Goal: Find specific page/section: Find specific page/section

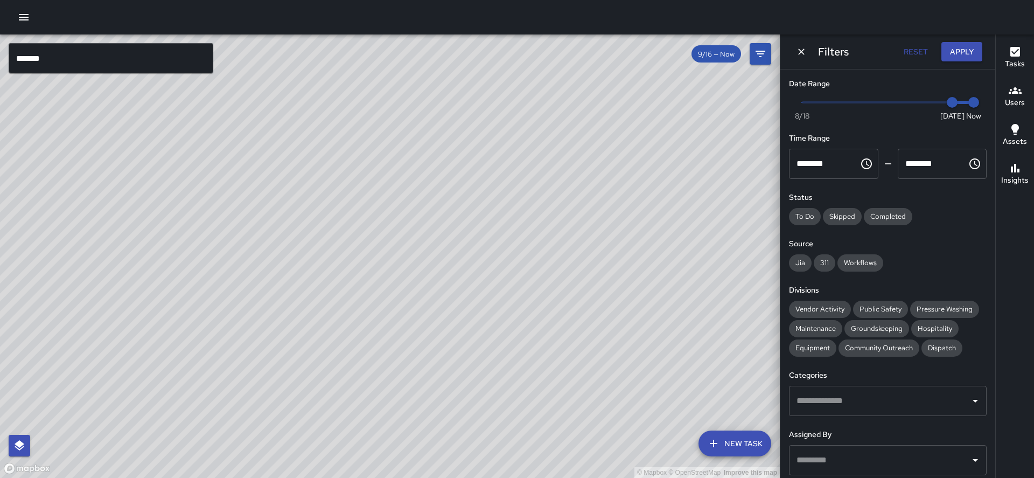
scroll to position [94, 0]
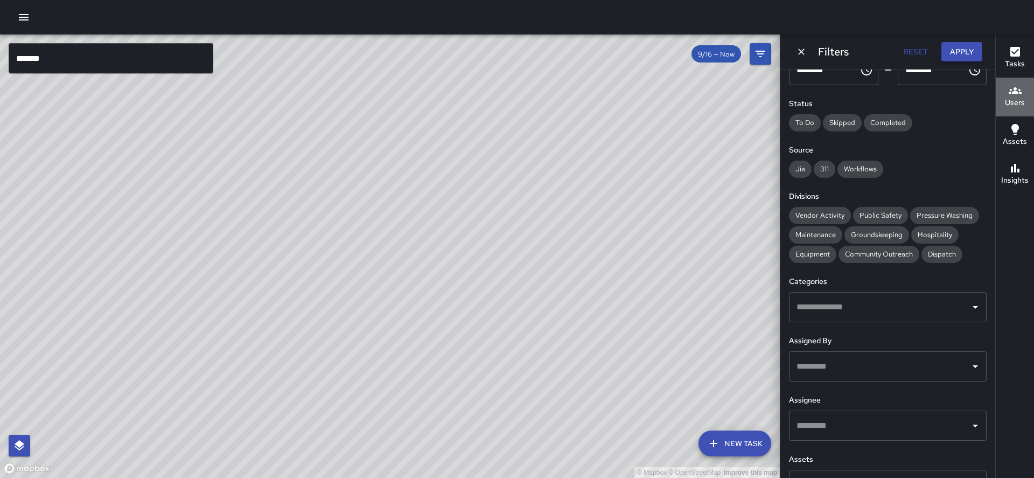
click at [1014, 96] on icon "button" at bounding box center [1015, 90] width 13 height 13
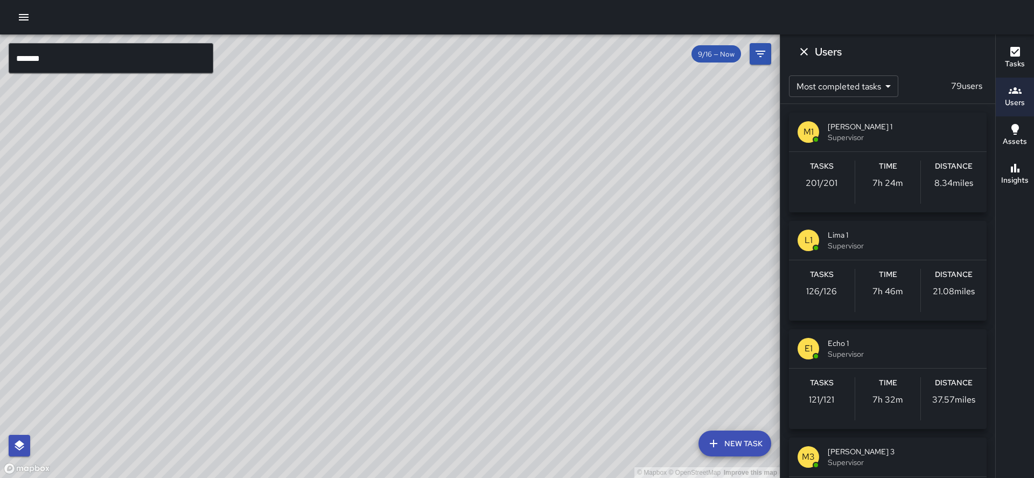
scroll to position [0, 0]
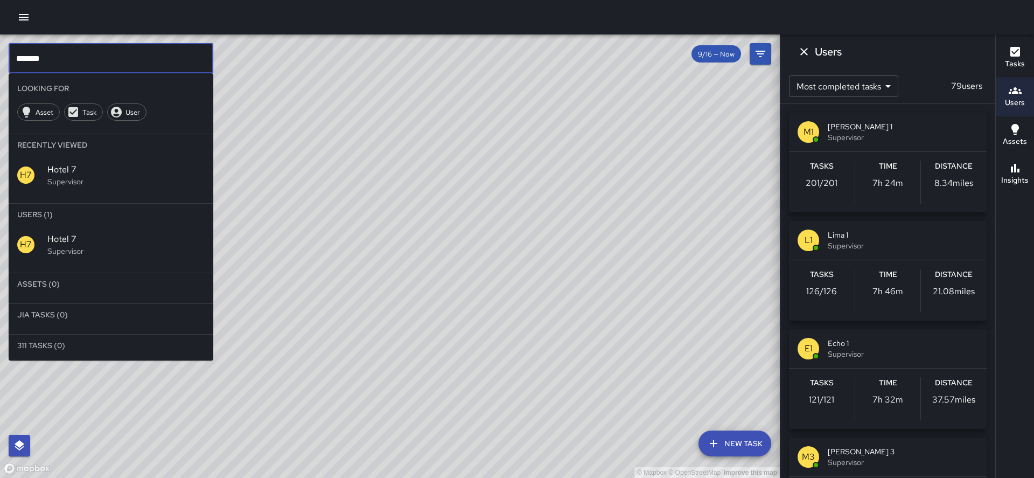
click at [78, 66] on input "*******" at bounding box center [111, 58] width 205 height 30
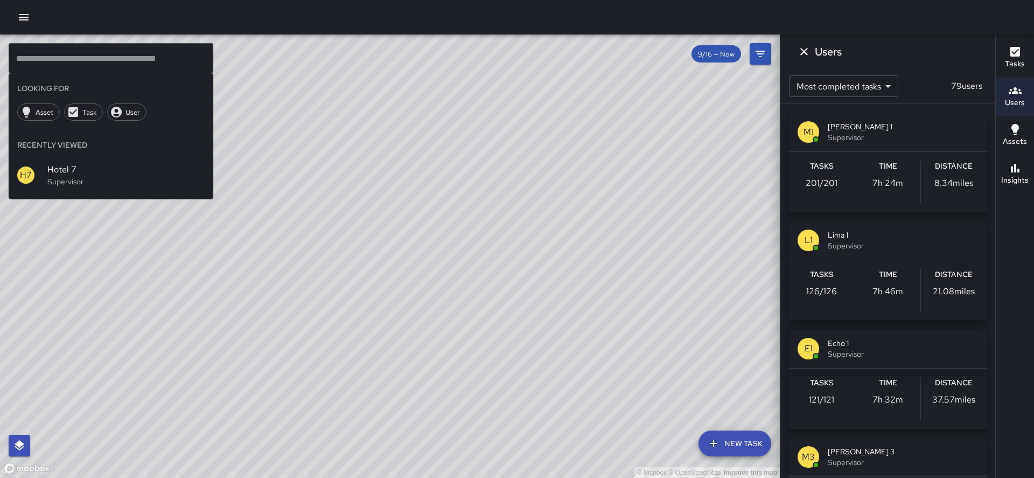
drag, startPoint x: 364, startPoint y: 376, endPoint x: 351, endPoint y: 275, distance: 102.6
click at [350, 275] on div "© Mapbox © OpenStreetMap Improve this map" at bounding box center [390, 255] width 780 height 443
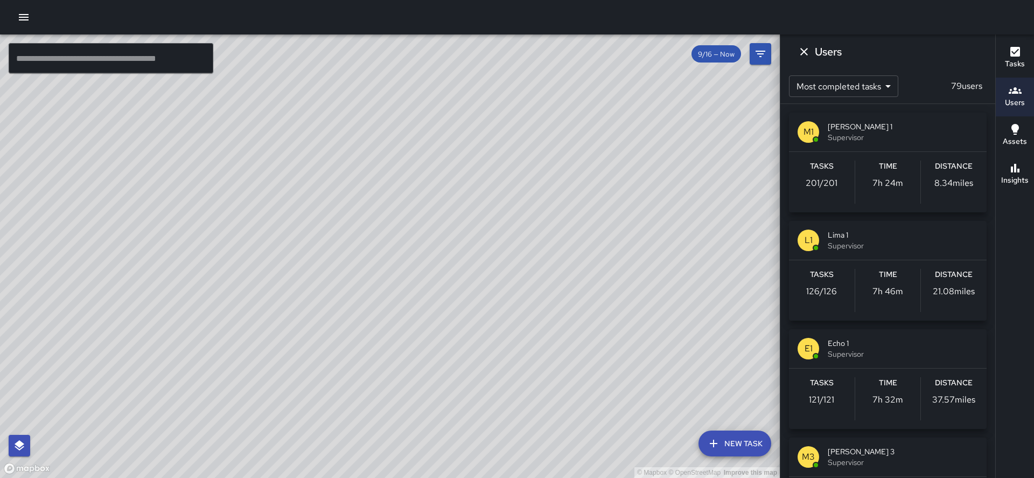
drag, startPoint x: 345, startPoint y: 386, endPoint x: 361, endPoint y: 357, distance: 33.3
click at [361, 357] on div "© Mapbox © OpenStreetMap Improve this map" at bounding box center [390, 255] width 780 height 443
click at [833, 183] on p "201 / 201" at bounding box center [822, 183] width 32 height 13
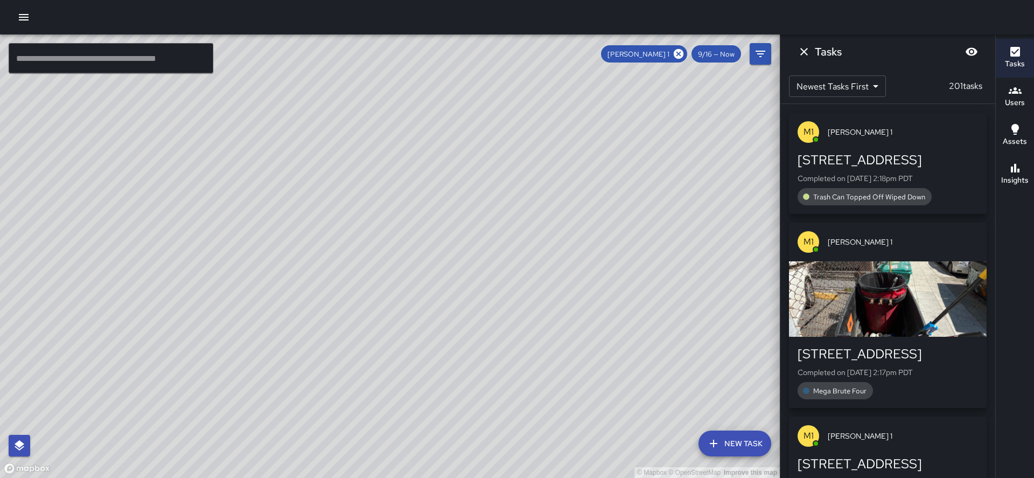
click at [669, 63] on div "[PERSON_NAME] 1 9/16 — Now" at bounding box center [686, 54] width 170 height 22
click at [684, 57] on icon at bounding box center [679, 54] width 10 height 10
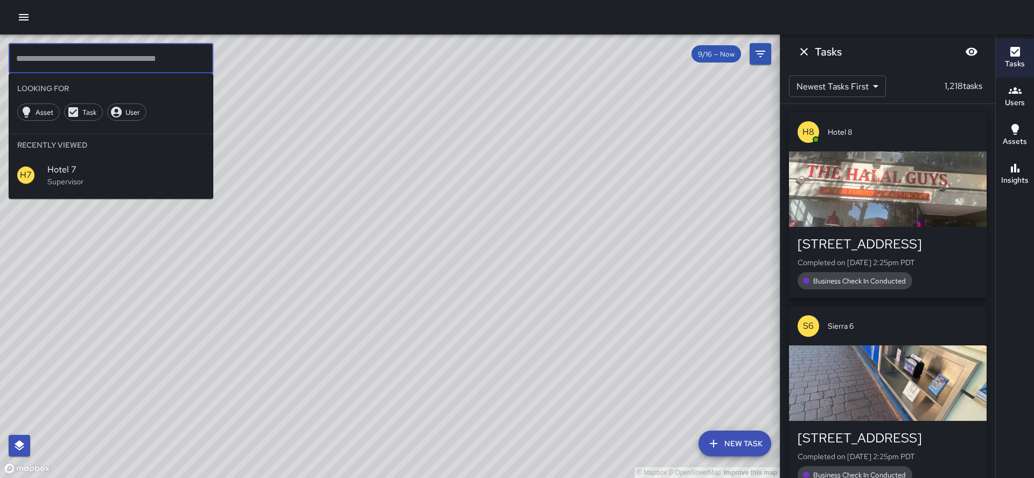
click at [52, 60] on input "text" at bounding box center [111, 58] width 205 height 30
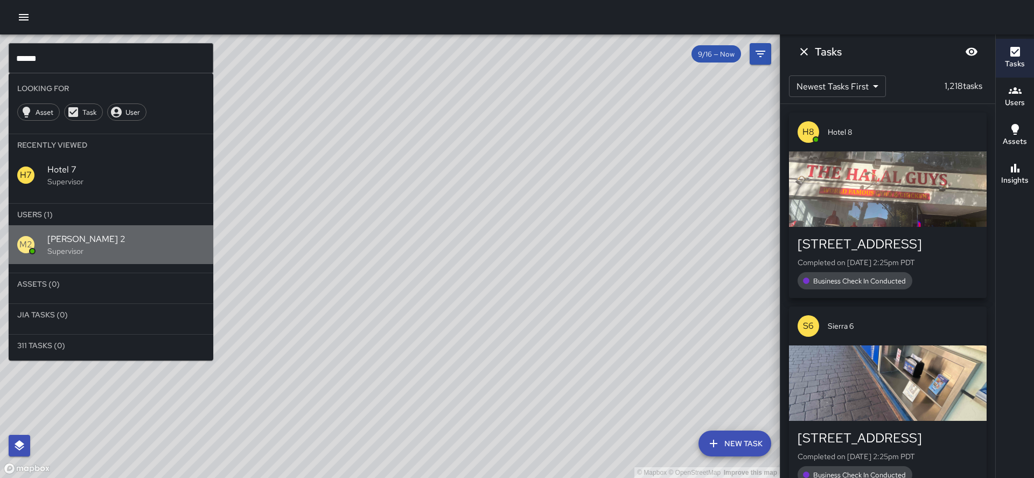
click at [51, 233] on span "[PERSON_NAME] 2" at bounding box center [125, 239] width 157 height 13
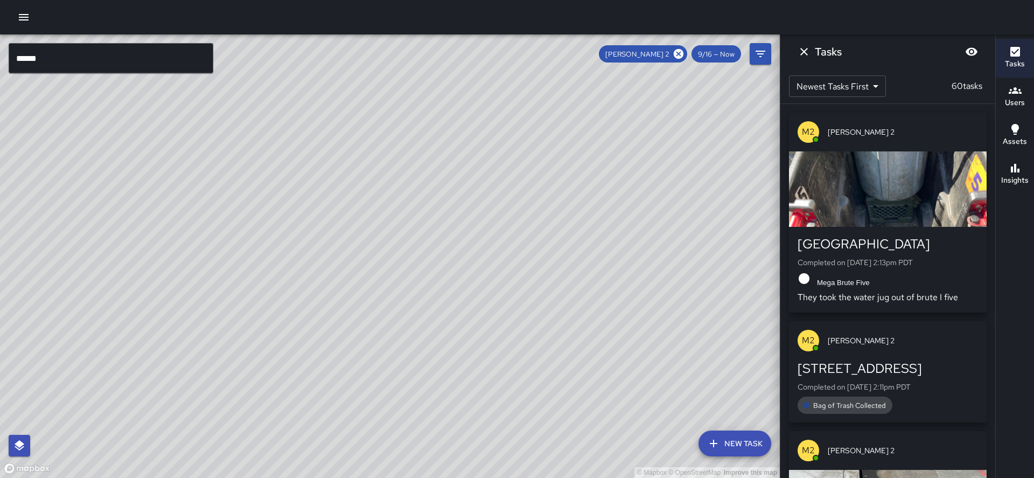
drag, startPoint x: 457, startPoint y: 143, endPoint x: 382, endPoint y: 221, distance: 107.8
click at [382, 221] on div "© Mapbox © OpenStreetMap Improve this map" at bounding box center [390, 255] width 780 height 443
click at [684, 52] on icon at bounding box center [679, 54] width 10 height 10
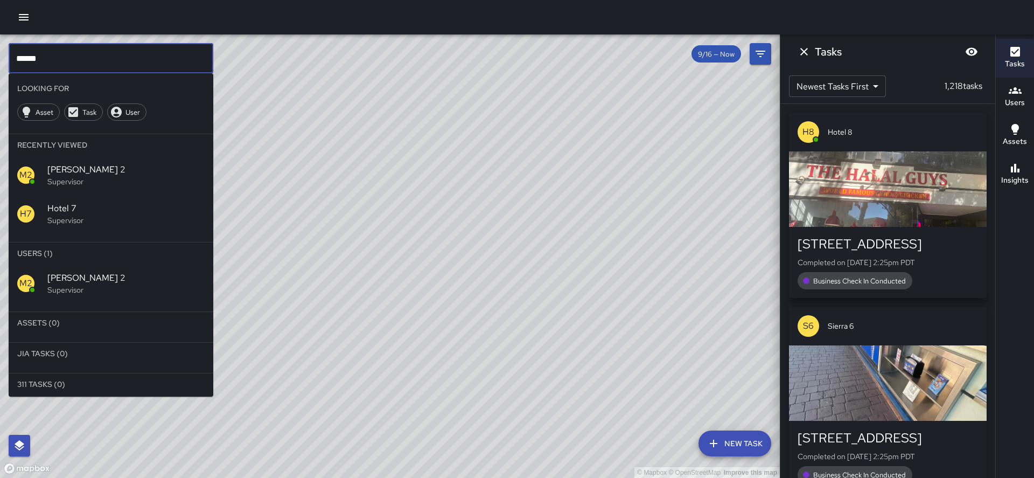
click at [128, 51] on input "******" at bounding box center [111, 58] width 205 height 30
click at [128, 57] on input "******" at bounding box center [111, 58] width 205 height 30
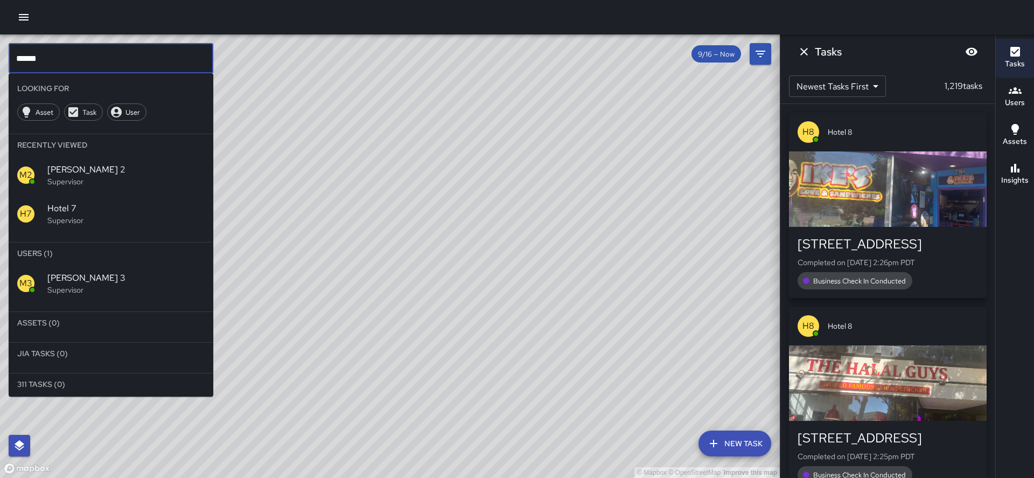
click at [60, 284] on p "Supervisor" at bounding box center [125, 289] width 157 height 11
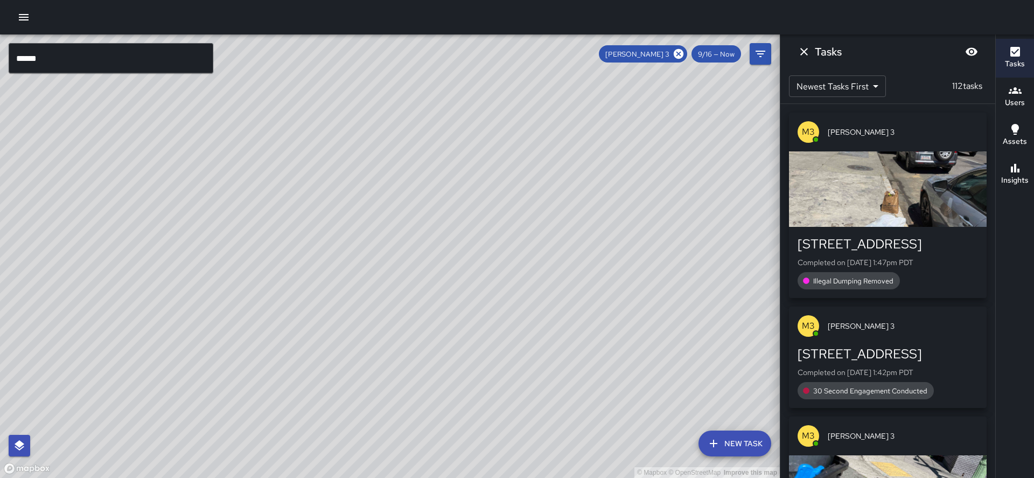
drag, startPoint x: 256, startPoint y: 247, endPoint x: 303, endPoint y: 138, distance: 119.0
click at [299, 131] on div "© Mapbox © OpenStreetMap Improve this map" at bounding box center [390, 255] width 780 height 443
drag, startPoint x: 245, startPoint y: 320, endPoint x: 269, endPoint y: 240, distance: 83.3
click at [268, 238] on div "© Mapbox © OpenStreetMap Improve this map" at bounding box center [390, 255] width 780 height 443
drag, startPoint x: 257, startPoint y: 273, endPoint x: 263, endPoint y: 242, distance: 31.3
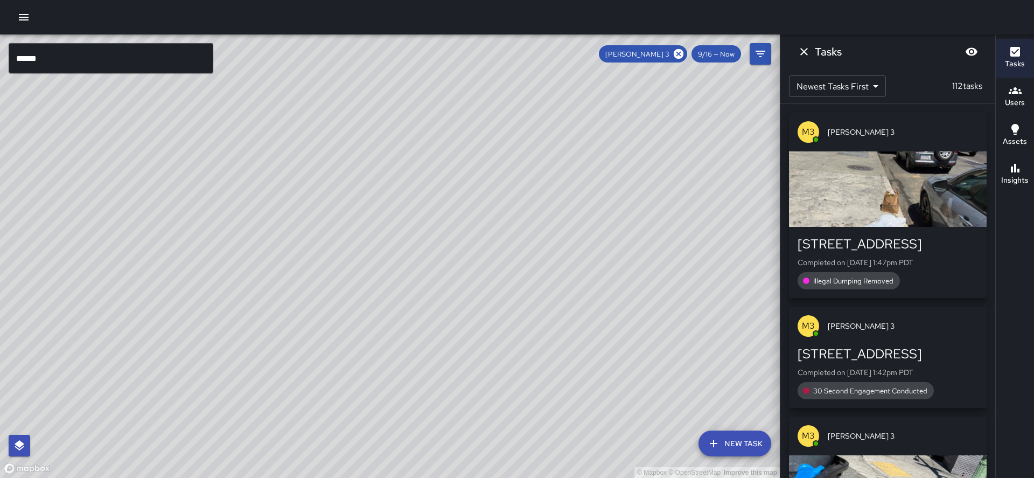
click at [262, 242] on div "© Mapbox © OpenStreetMap Improve this map" at bounding box center [390, 255] width 780 height 443
drag, startPoint x: 250, startPoint y: 273, endPoint x: 255, endPoint y: 228, distance: 44.9
click at [251, 225] on div "© Mapbox © OpenStreetMap Improve this map" at bounding box center [390, 255] width 780 height 443
click at [684, 52] on icon at bounding box center [679, 54] width 10 height 10
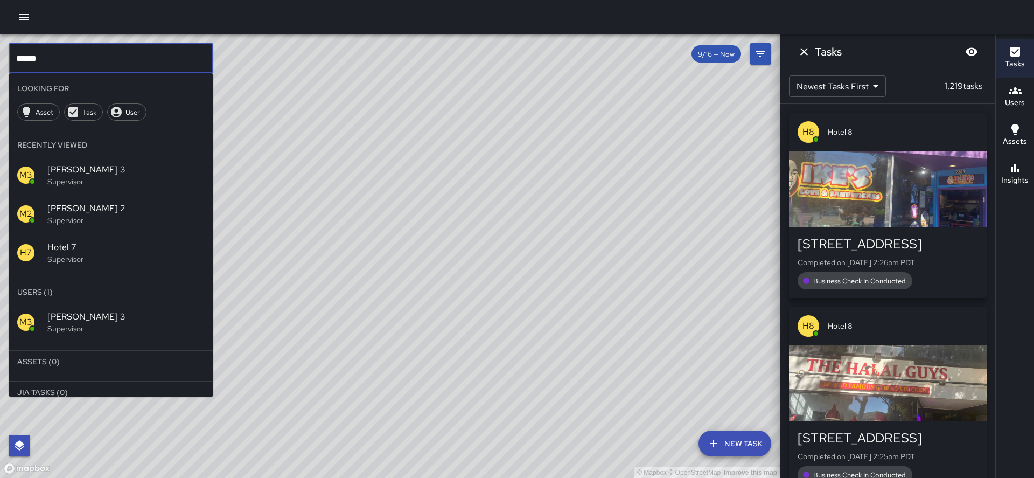
click at [139, 57] on input "******" at bounding box center [111, 58] width 205 height 30
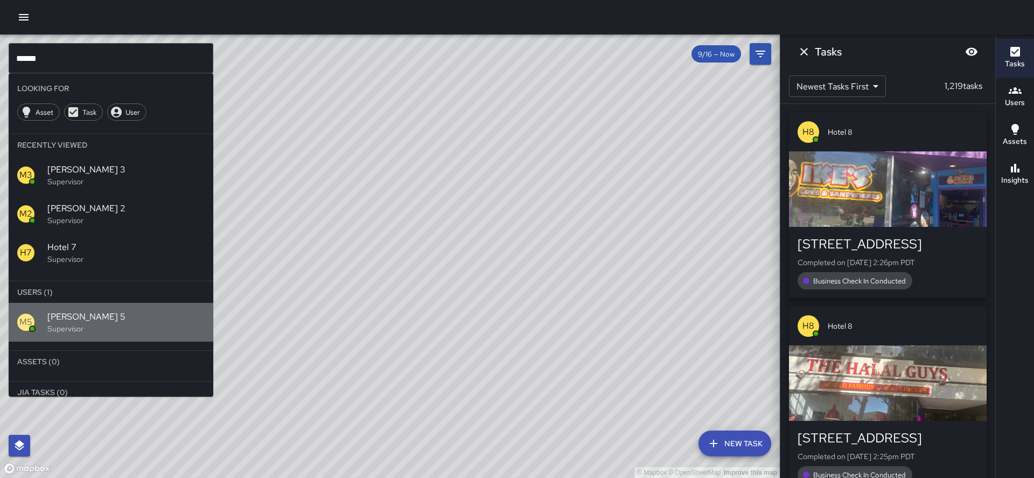
click at [95, 310] on span "[PERSON_NAME] 5" at bounding box center [125, 316] width 157 height 13
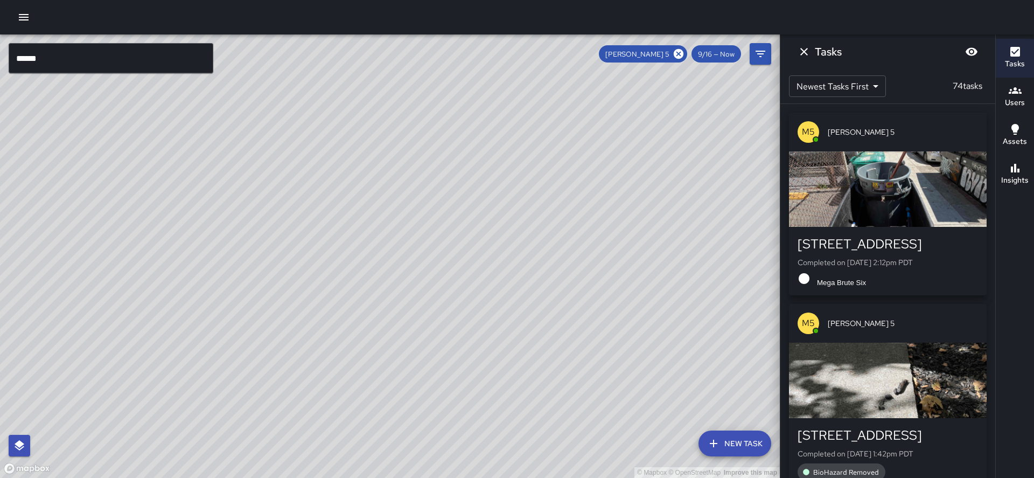
drag, startPoint x: 205, startPoint y: 197, endPoint x: 105, endPoint y: 467, distance: 287.7
click at [99, 474] on div "© Mapbox © OpenStreetMap Improve this map" at bounding box center [390, 255] width 780 height 443
drag, startPoint x: 305, startPoint y: 224, endPoint x: 228, endPoint y: 316, distance: 120.5
click at [222, 325] on div "© Mapbox © OpenStreetMap Improve this map" at bounding box center [390, 255] width 780 height 443
drag, startPoint x: 341, startPoint y: 236, endPoint x: 336, endPoint y: 265, distance: 29.7
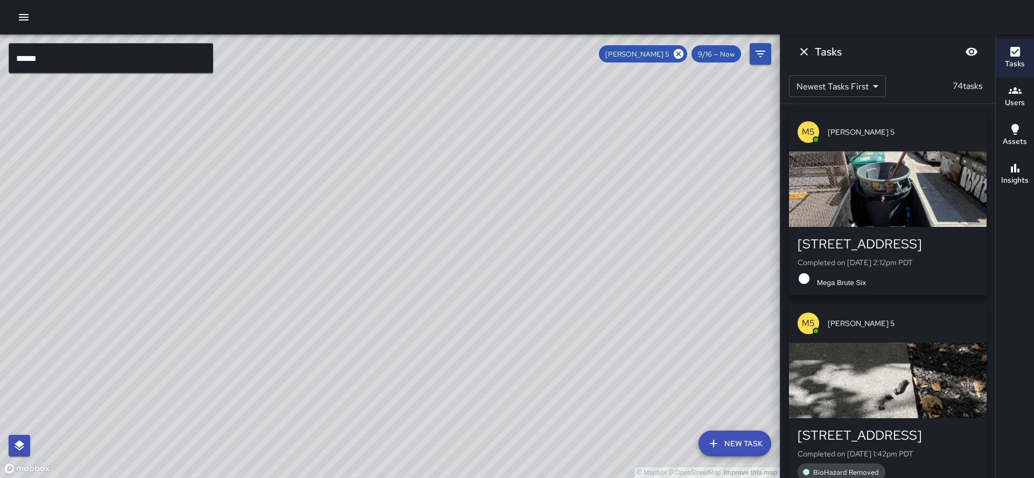
click at [336, 265] on div "© Mapbox © OpenStreetMap Improve this map" at bounding box center [390, 255] width 780 height 443
click at [685, 53] on icon at bounding box center [679, 54] width 12 height 12
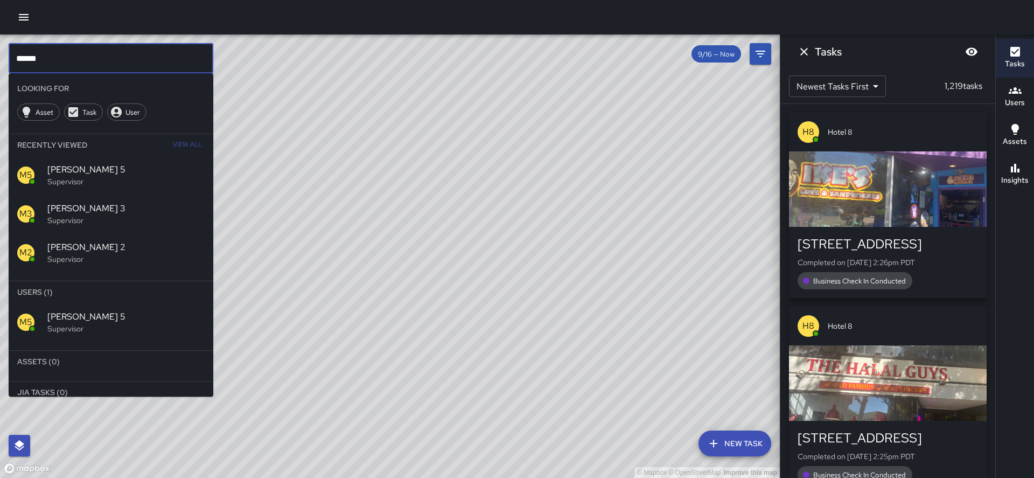
click at [86, 65] on input "******" at bounding box center [111, 58] width 205 height 30
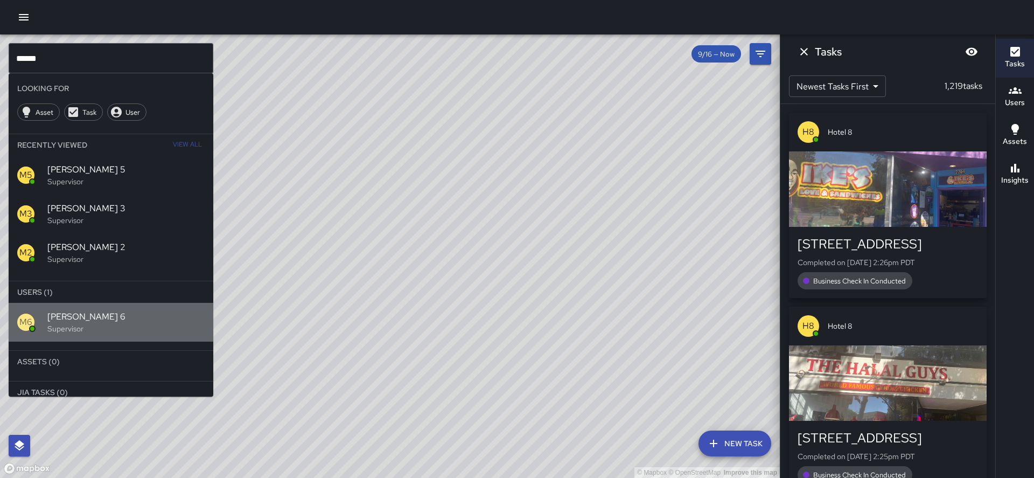
click at [42, 313] on div "M6" at bounding box center [32, 321] width 30 height 17
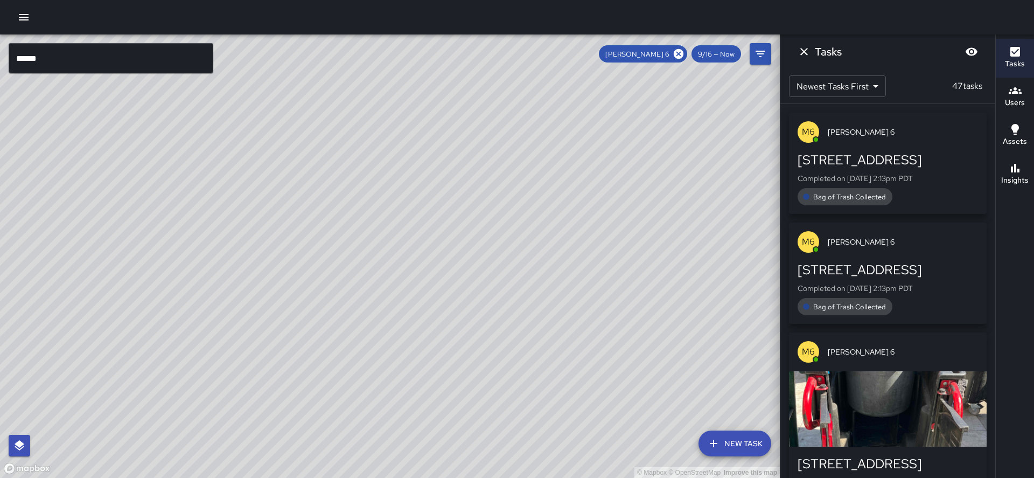
click at [189, 261] on div "© Mapbox © OpenStreetMap Improve this map" at bounding box center [390, 255] width 780 height 443
drag, startPoint x: 189, startPoint y: 261, endPoint x: 214, endPoint y: 162, distance: 102.3
click at [214, 162] on div "© Mapbox © OpenStreetMap Improve this map" at bounding box center [390, 255] width 780 height 443
drag, startPoint x: 182, startPoint y: 317, endPoint x: 227, endPoint y: 138, distance: 184.6
click at [229, 135] on div "© Mapbox © OpenStreetMap Improve this map" at bounding box center [390, 255] width 780 height 443
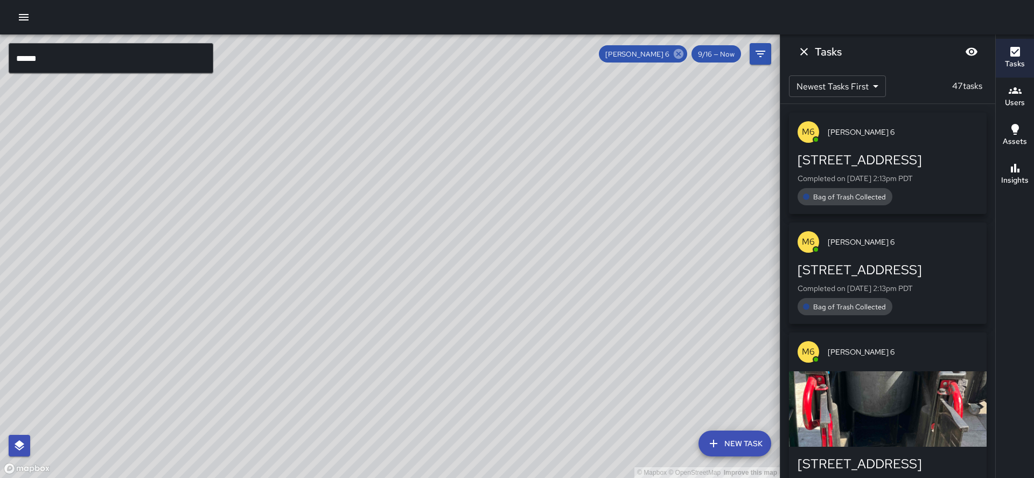
click at [684, 54] on icon at bounding box center [679, 54] width 10 height 10
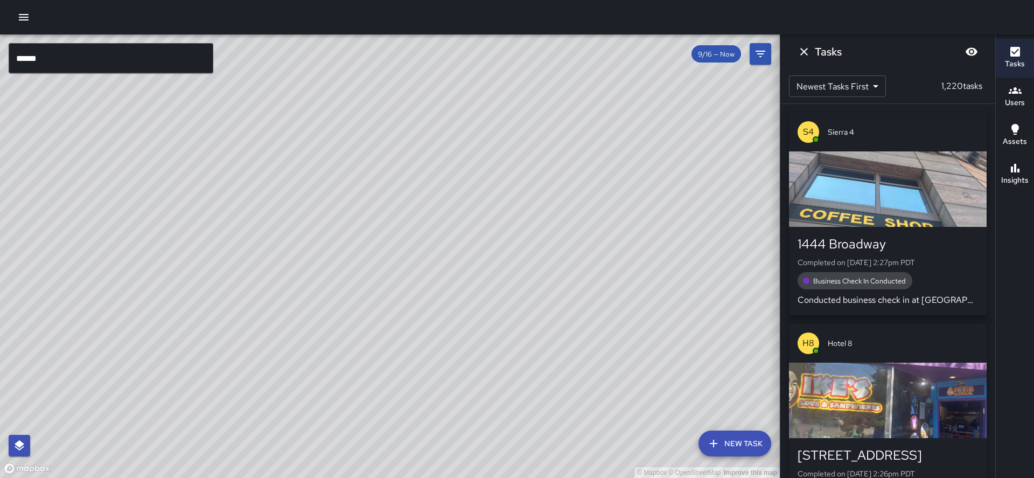
click at [162, 60] on input "******" at bounding box center [111, 58] width 205 height 30
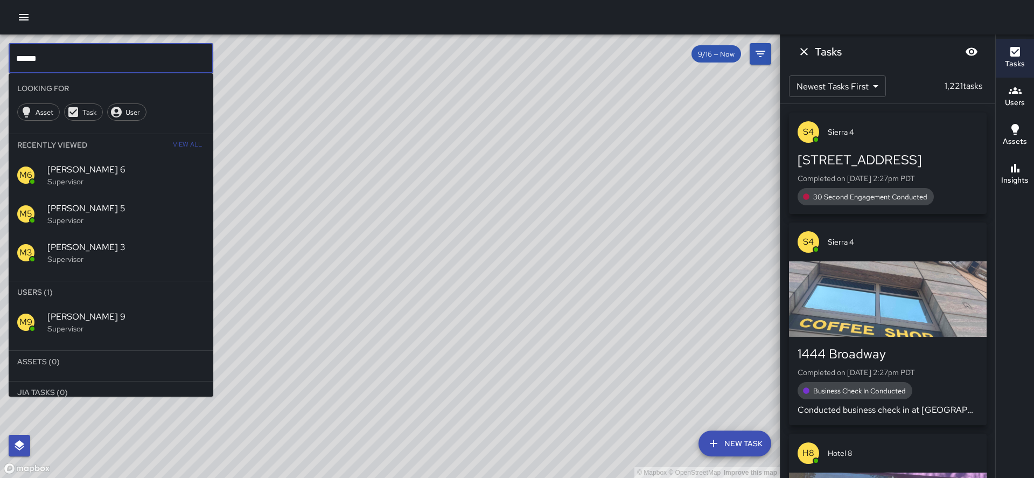
click at [109, 323] on p "Supervisor" at bounding box center [125, 328] width 157 height 11
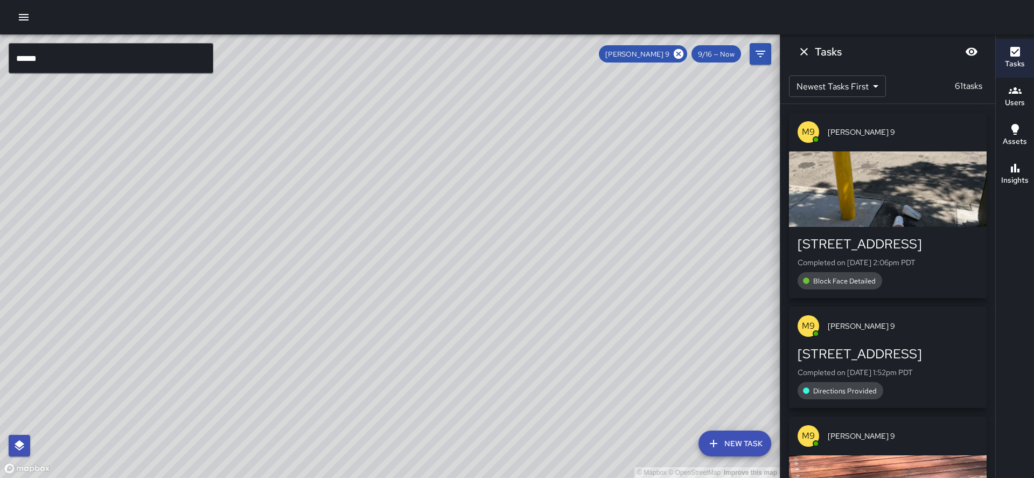
drag, startPoint x: 192, startPoint y: 272, endPoint x: 456, endPoint y: 158, distance: 288.1
click at [459, 151] on div "© Mapbox © OpenStreetMap Improve this map" at bounding box center [390, 255] width 780 height 443
drag, startPoint x: 296, startPoint y: 341, endPoint x: 318, endPoint y: 297, distance: 50.1
click at [318, 297] on div "© Mapbox © OpenStreetMap Improve this map" at bounding box center [390, 255] width 780 height 443
click at [680, 54] on icon at bounding box center [679, 54] width 12 height 12
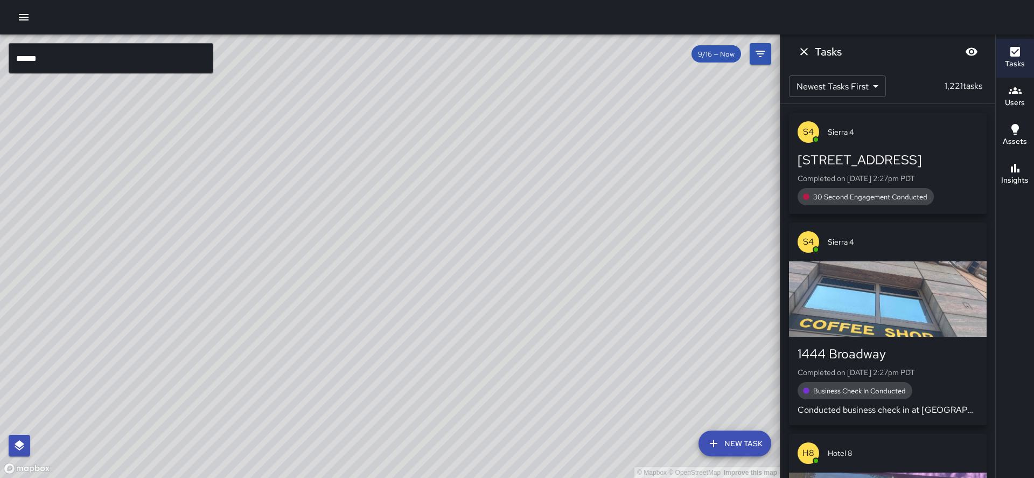
click at [207, 51] on input "******" at bounding box center [111, 58] width 205 height 30
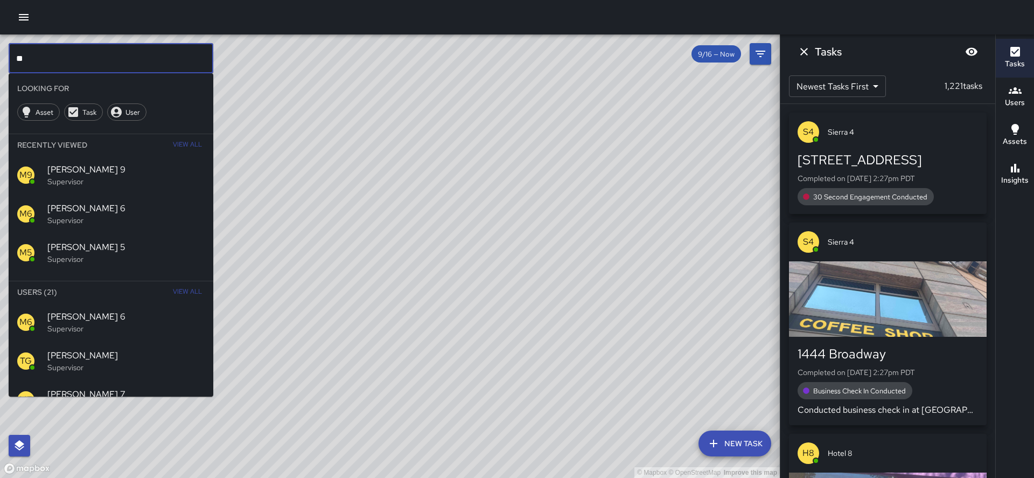
type input "*"
click at [112, 362] on p "Supervisor" at bounding box center [125, 367] width 157 height 11
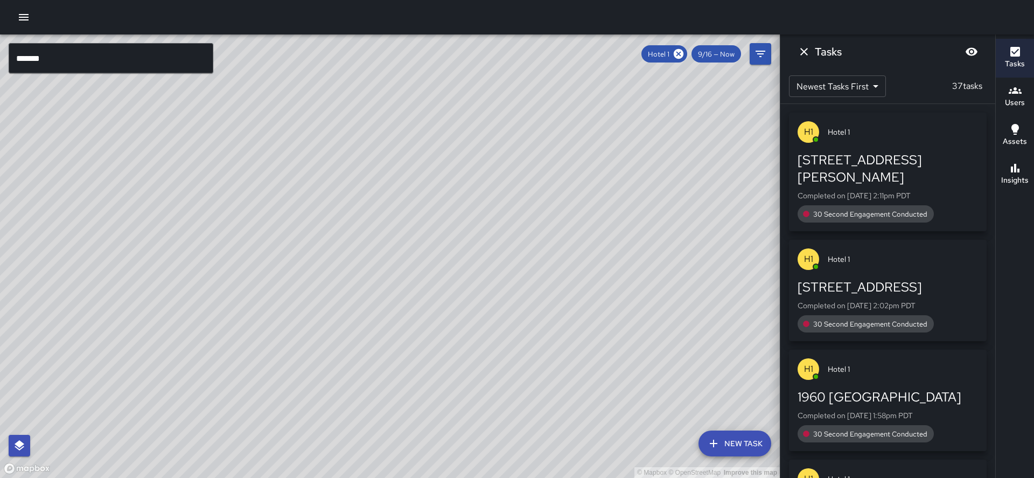
drag, startPoint x: 315, startPoint y: 179, endPoint x: 133, endPoint y: 431, distance: 310.6
click at [127, 440] on div "© Mapbox © OpenStreetMap Improve this map" at bounding box center [390, 255] width 780 height 443
click at [364, 181] on div "© Mapbox © OpenStreetMap Improve this map" at bounding box center [390, 255] width 780 height 443
click at [676, 53] on span "Hotel 1" at bounding box center [658, 54] width 34 height 9
click at [684, 56] on icon at bounding box center [679, 54] width 10 height 10
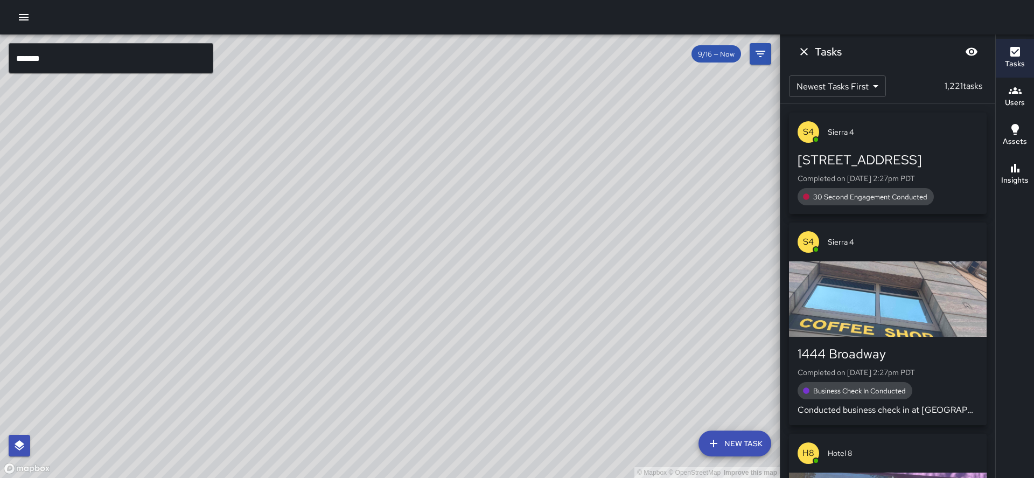
click at [125, 67] on input "*******" at bounding box center [111, 58] width 205 height 30
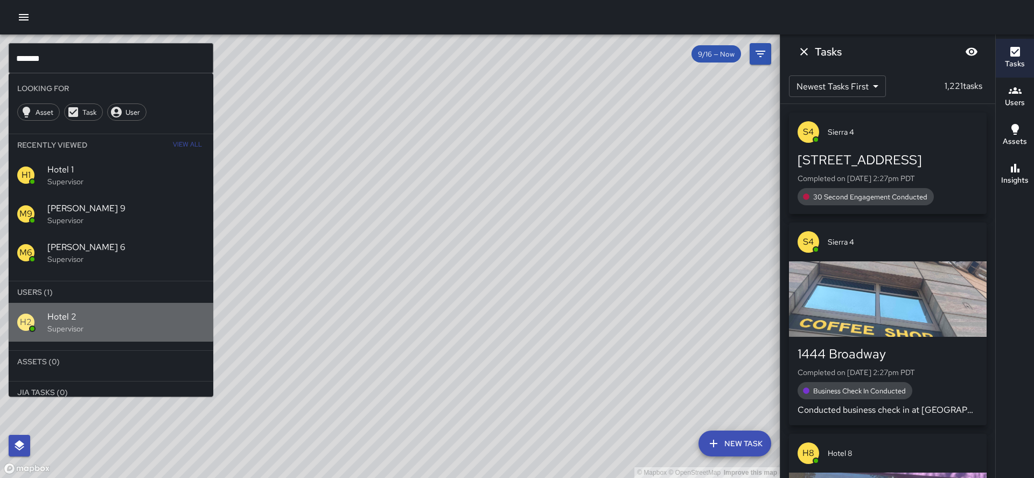
click at [62, 303] on div "H2 Hotel 2 Supervisor" at bounding box center [111, 322] width 205 height 39
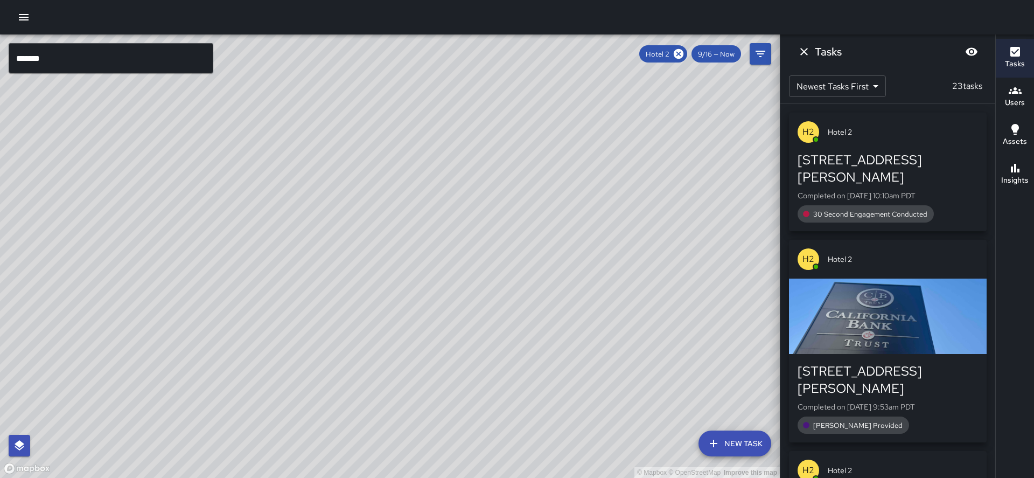
drag, startPoint x: 205, startPoint y: 225, endPoint x: 177, endPoint y: 240, distance: 31.8
click at [177, 240] on div "© Mapbox © OpenStreetMap Improve this map" at bounding box center [390, 255] width 780 height 443
click at [683, 51] on icon at bounding box center [679, 54] width 10 height 10
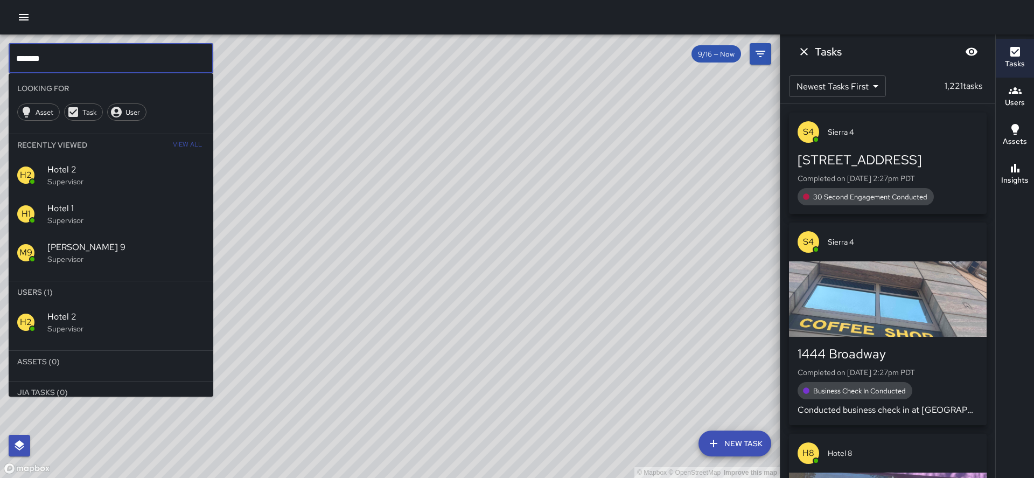
click at [91, 55] on input "*******" at bounding box center [111, 58] width 205 height 30
click at [78, 310] on span "Hotel 3" at bounding box center [125, 316] width 157 height 13
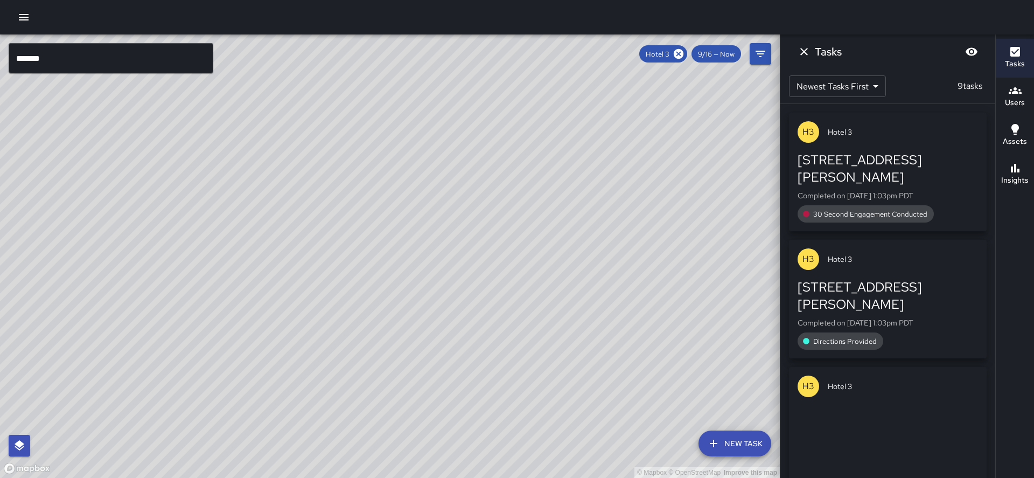
scroll to position [0, 0]
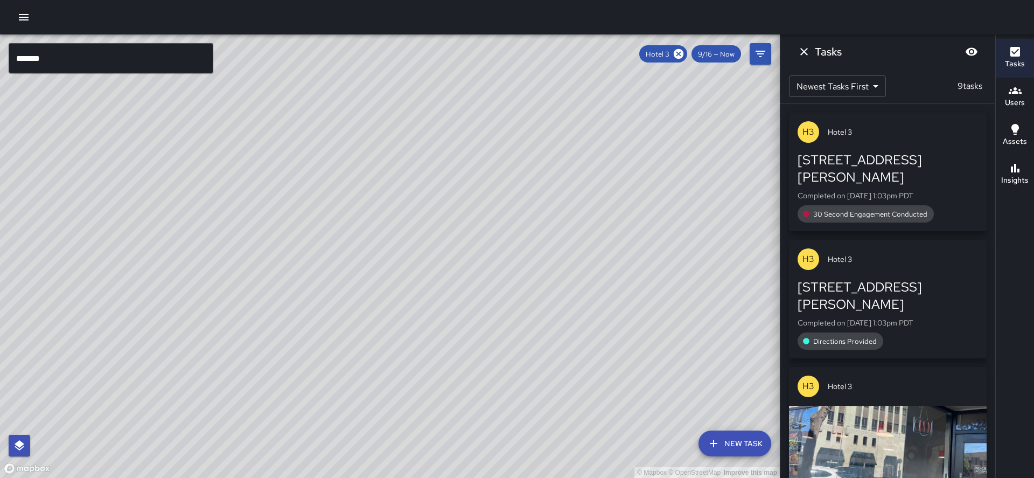
drag, startPoint x: 311, startPoint y: 246, endPoint x: 259, endPoint y: 291, distance: 69.1
click at [259, 291] on div "© Mapbox © OpenStreetMap Improve this map" at bounding box center [390, 255] width 780 height 443
click at [684, 54] on icon at bounding box center [679, 54] width 10 height 10
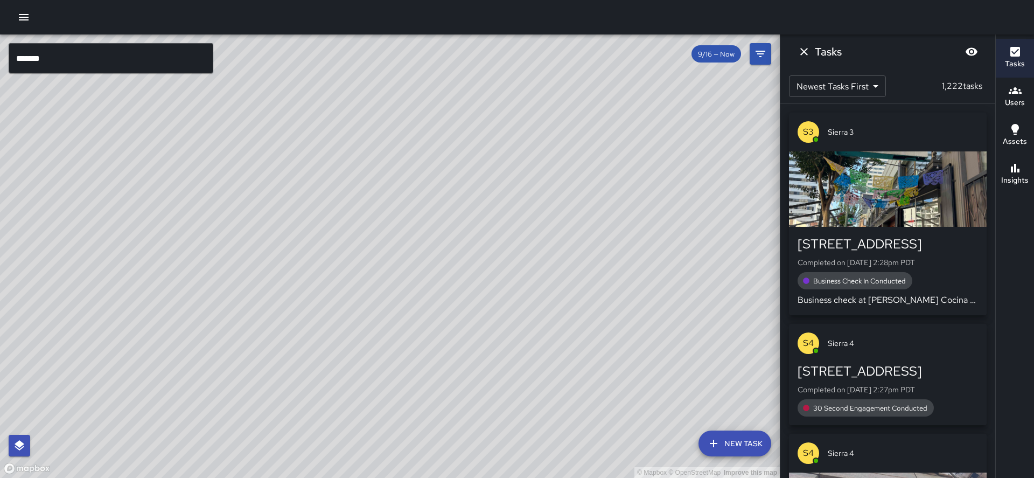
click at [48, 58] on input "*******" at bounding box center [111, 58] width 205 height 30
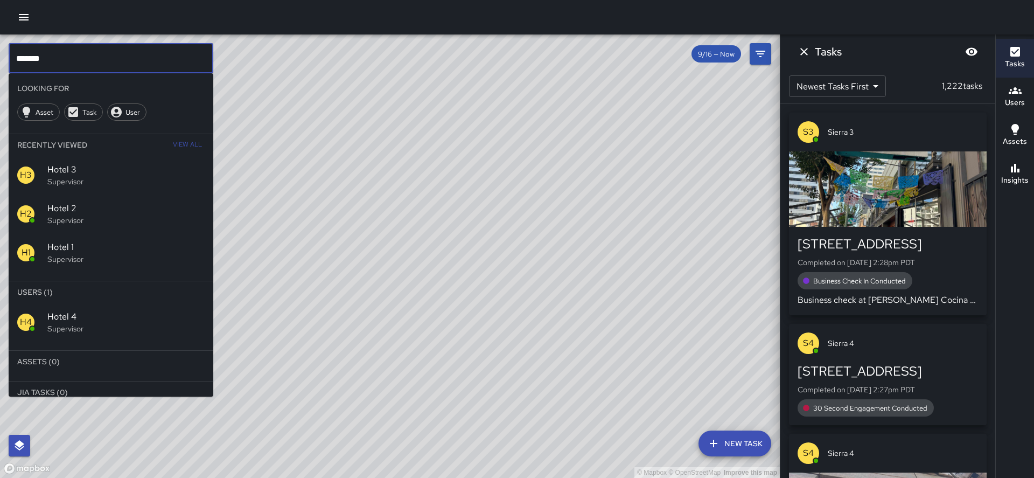
click at [82, 323] on p "Supervisor" at bounding box center [125, 328] width 157 height 11
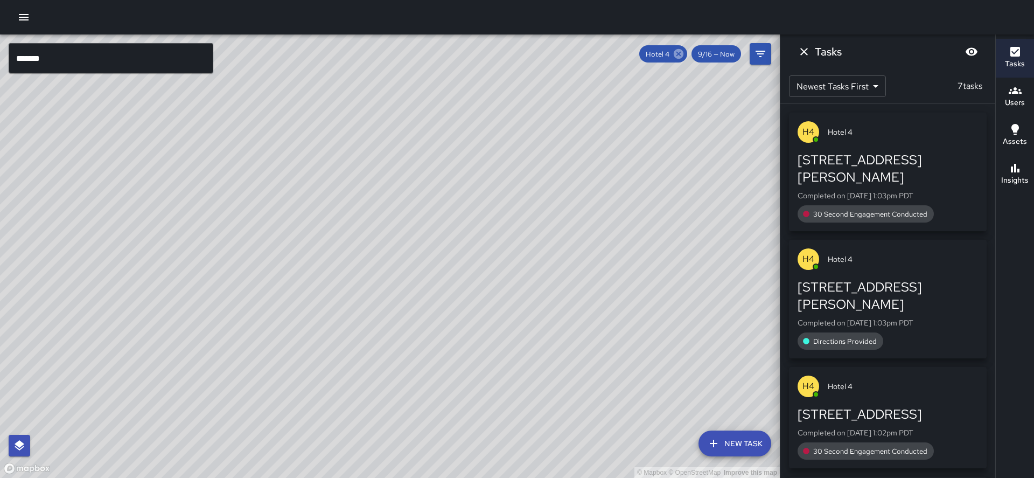
click at [684, 57] on icon at bounding box center [679, 54] width 10 height 10
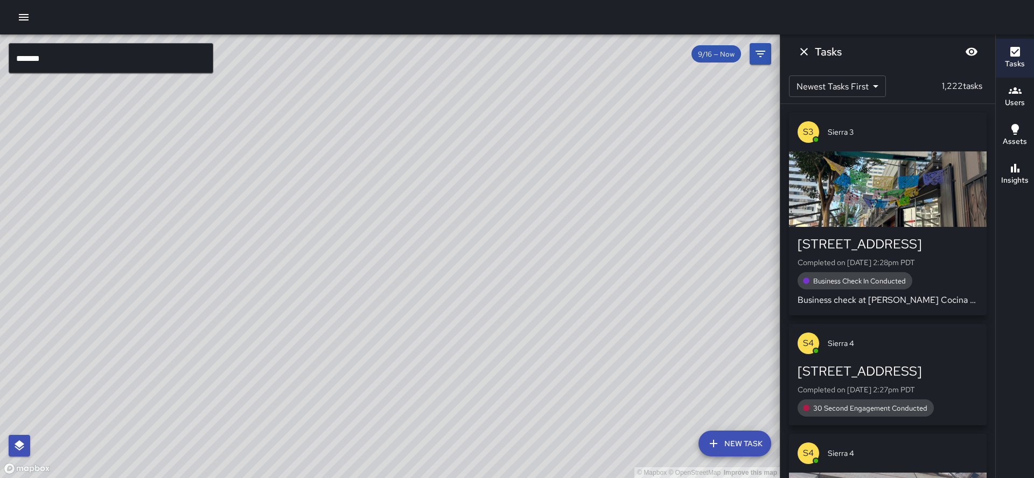
click at [149, 56] on input "*******" at bounding box center [111, 58] width 205 height 30
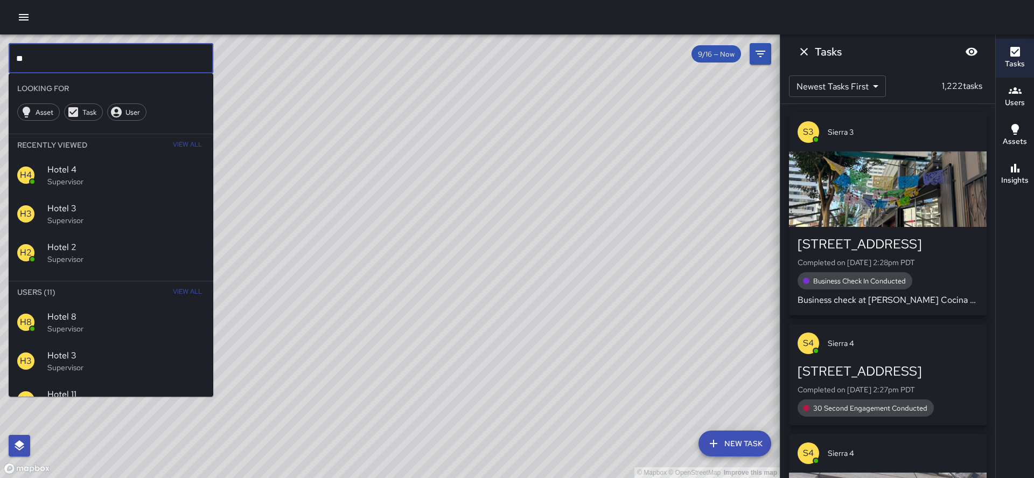
type input "*"
type input "******"
click at [62, 323] on p "Supervisor" at bounding box center [125, 328] width 157 height 11
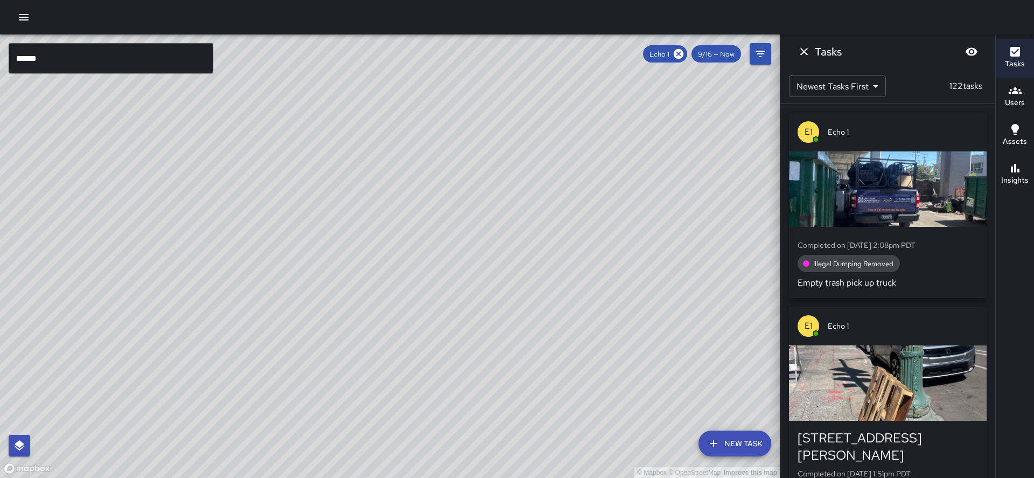
drag, startPoint x: 305, startPoint y: 279, endPoint x: 333, endPoint y: 244, distance: 44.5
click at [333, 244] on div "© Mapbox © OpenStreetMap Improve this map" at bounding box center [390, 255] width 780 height 443
drag, startPoint x: 375, startPoint y: 285, endPoint x: 322, endPoint y: 295, distance: 53.7
click at [375, 285] on div "© Mapbox © OpenStreetMap Improve this map" at bounding box center [390, 255] width 780 height 443
drag, startPoint x: 308, startPoint y: 315, endPoint x: 381, endPoint y: 185, distance: 149.0
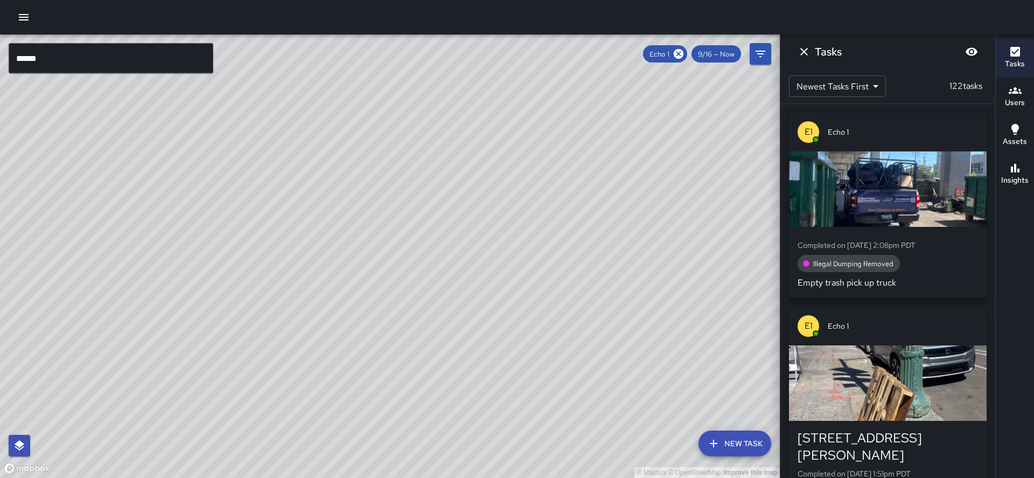
click at [381, 185] on div "© Mapbox © OpenStreetMap Improve this map" at bounding box center [390, 255] width 780 height 443
click at [684, 52] on icon at bounding box center [679, 54] width 10 height 10
